Goal: Task Accomplishment & Management: Manage account settings

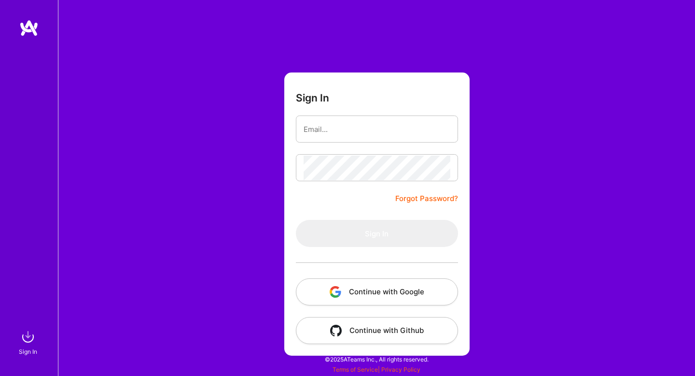
click at [366, 126] on input "email" at bounding box center [377, 129] width 147 height 25
type input "[EMAIL_ADDRESS][DOMAIN_NAME]"
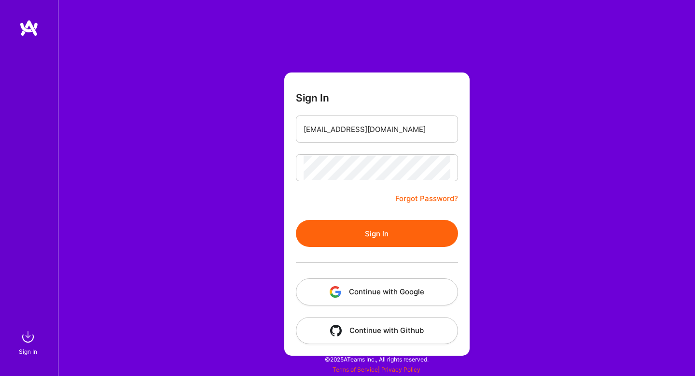
click at [363, 237] on button "Sign In" at bounding box center [377, 233] width 162 height 27
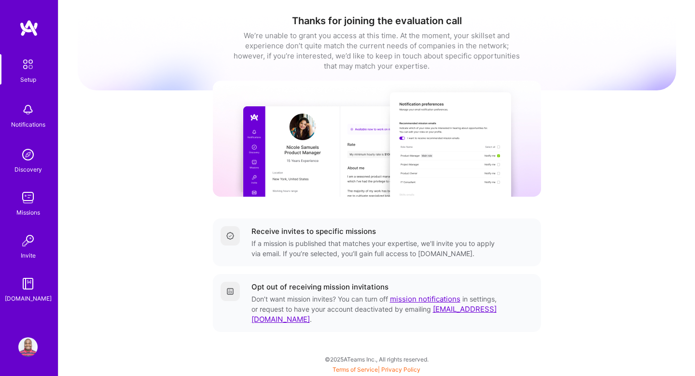
click at [30, 106] on img at bounding box center [27, 109] width 19 height 19
click at [30, 162] on img at bounding box center [27, 154] width 19 height 19
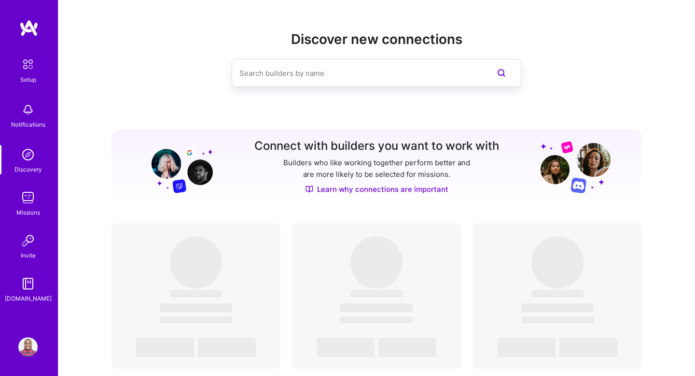
click at [27, 202] on img at bounding box center [27, 197] width 19 height 19
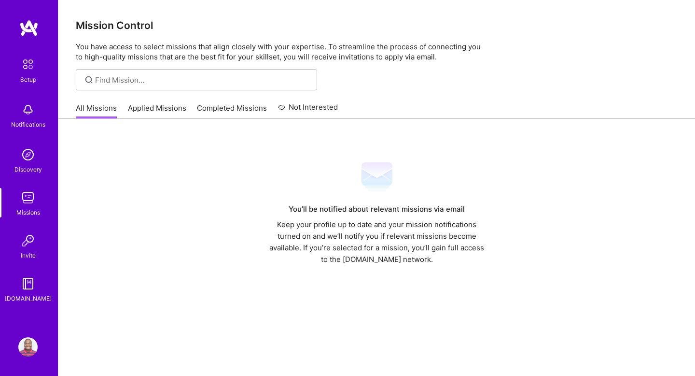
click at [156, 111] on link "Applied Missions" at bounding box center [157, 111] width 58 height 16
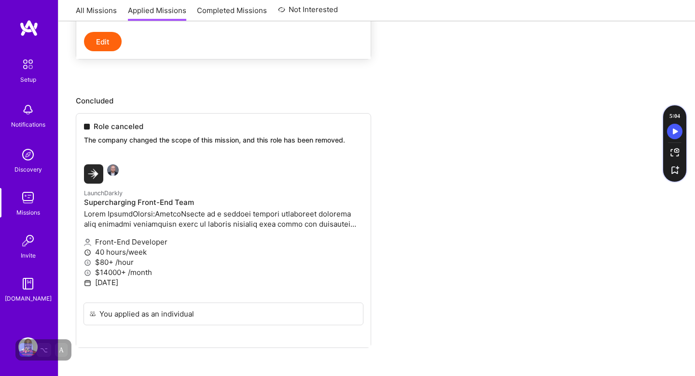
scroll to position [348, 0]
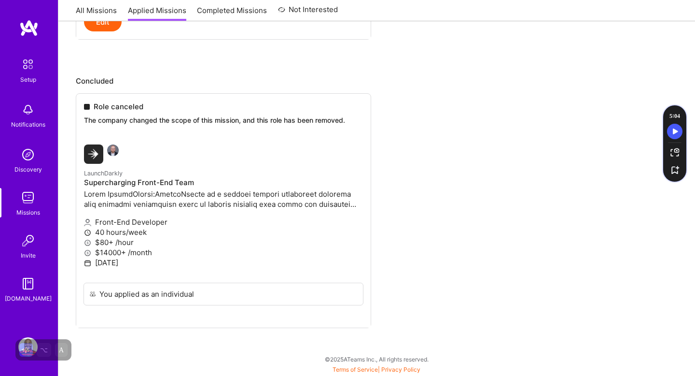
click at [30, 68] on img at bounding box center [28, 64] width 20 height 20
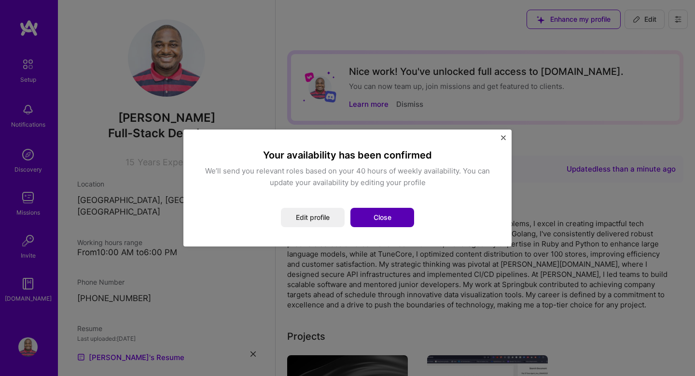
click at [387, 221] on button "Close" at bounding box center [382, 217] width 64 height 19
